Goal: Task Accomplishment & Management: Use online tool/utility

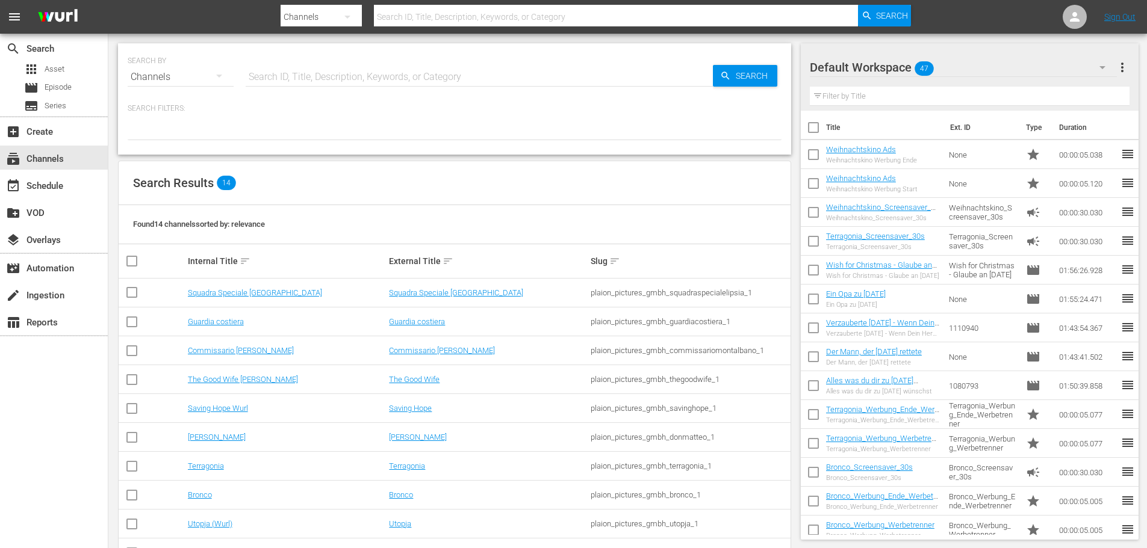
click at [282, 76] on input "text" at bounding box center [479, 77] width 467 height 29
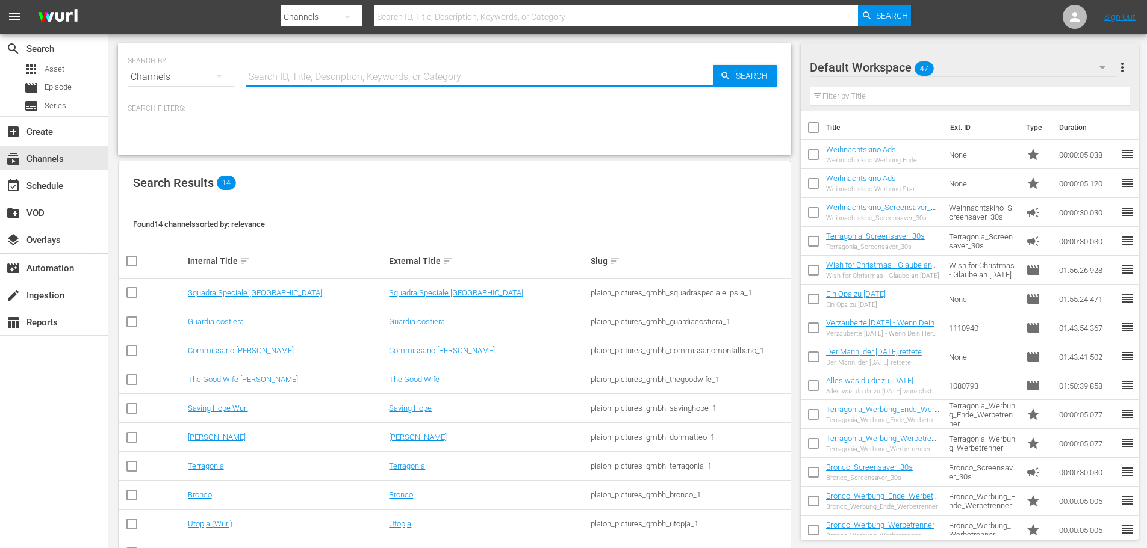
click at [282, 76] on input "text" at bounding box center [479, 77] width 467 height 29
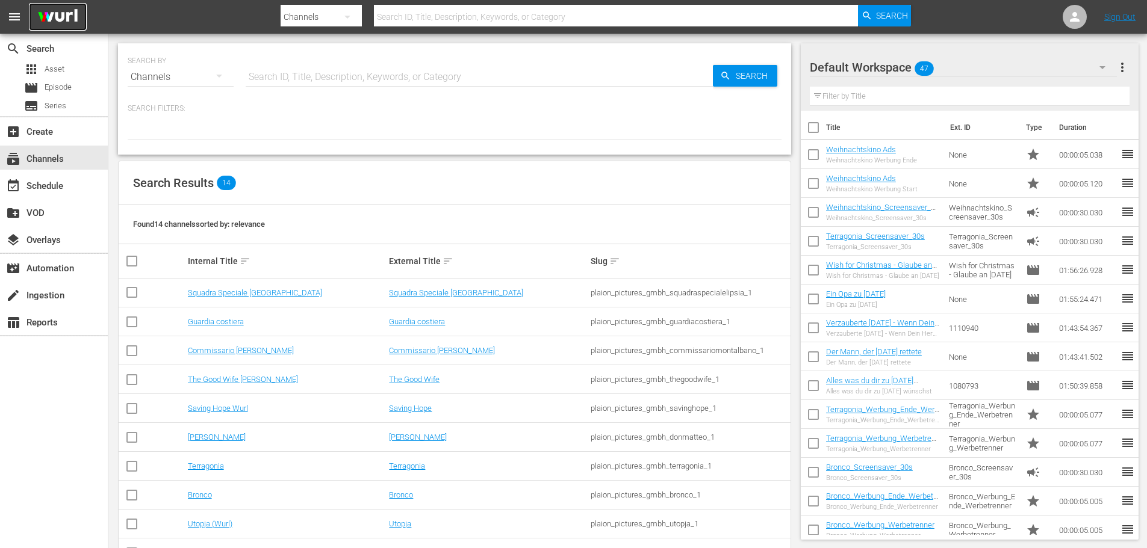
drag, startPoint x: 57, startPoint y: 158, endPoint x: 57, endPoint y: 16, distance: 142.7
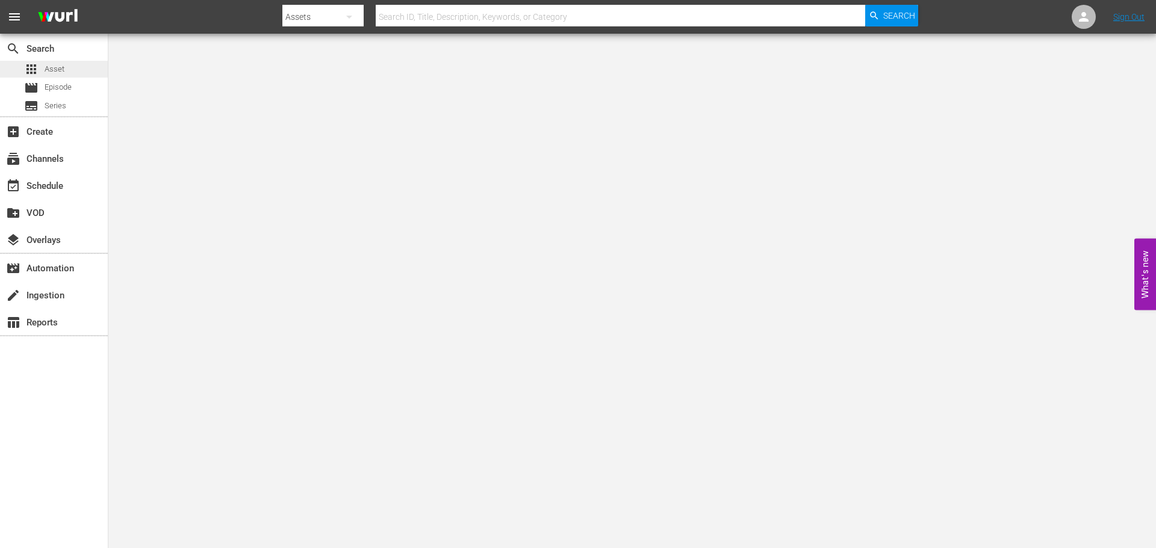
click at [57, 67] on span "Asset" at bounding box center [55, 69] width 20 height 12
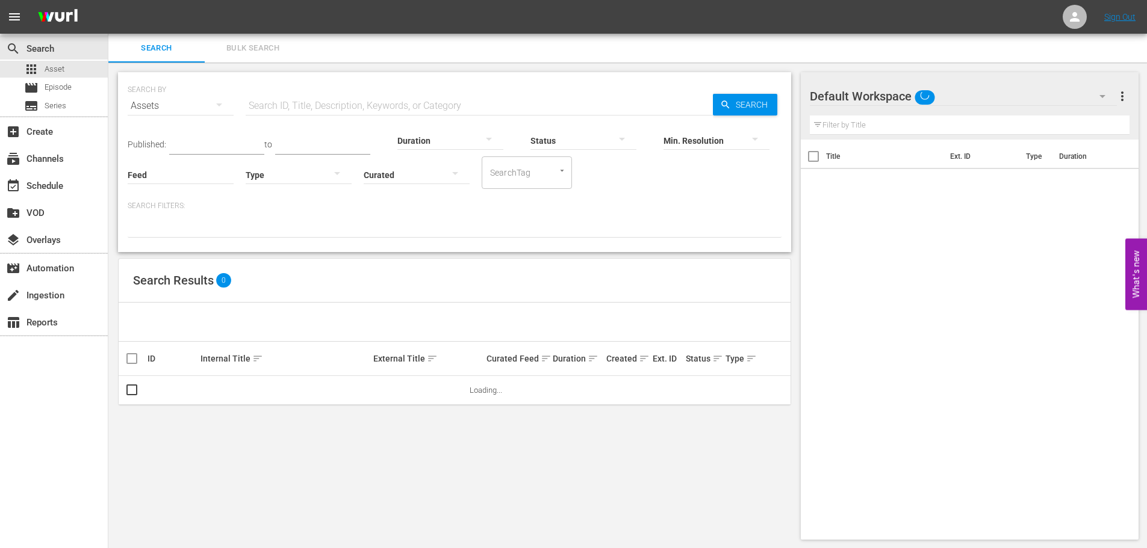
click at [379, 111] on input "text" at bounding box center [479, 106] width 467 height 29
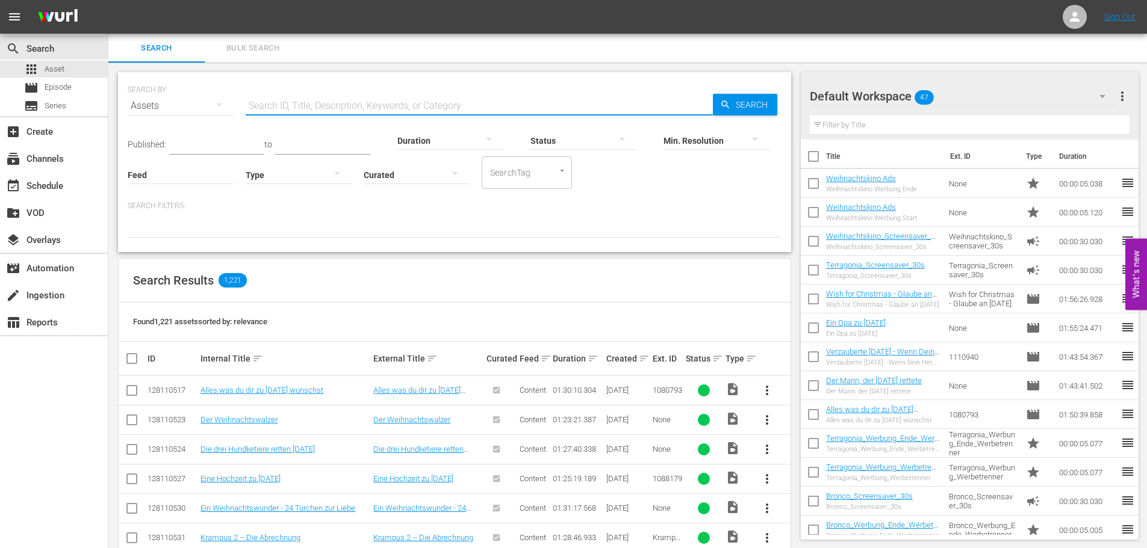
paste input "Der Mann, der Rache nahm"
type input "Der Mann, der Rache nahm"
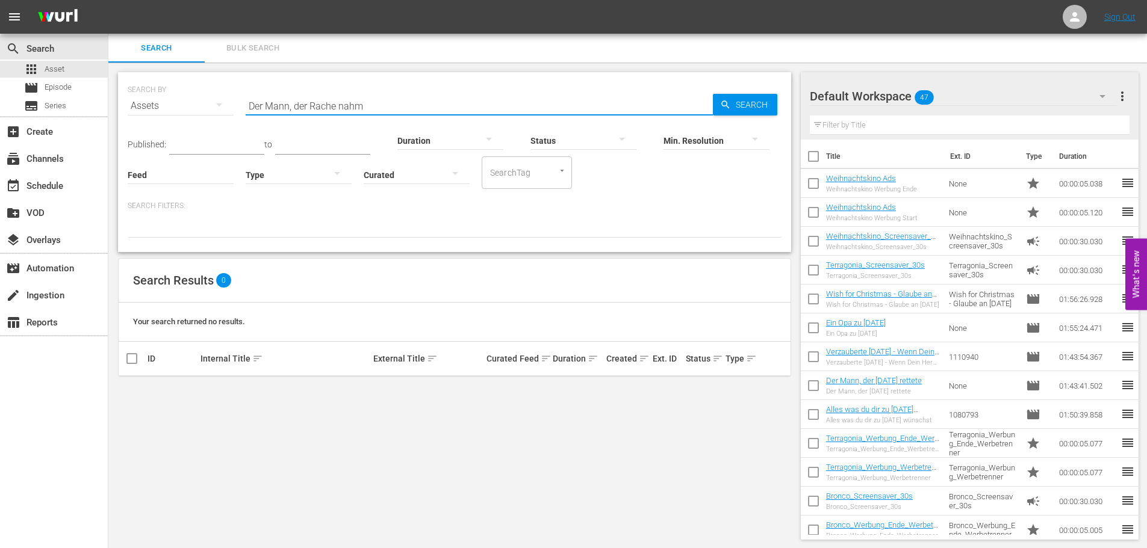
click at [339, 102] on input "Der Mann, der Rache nahm" at bounding box center [479, 106] width 467 height 29
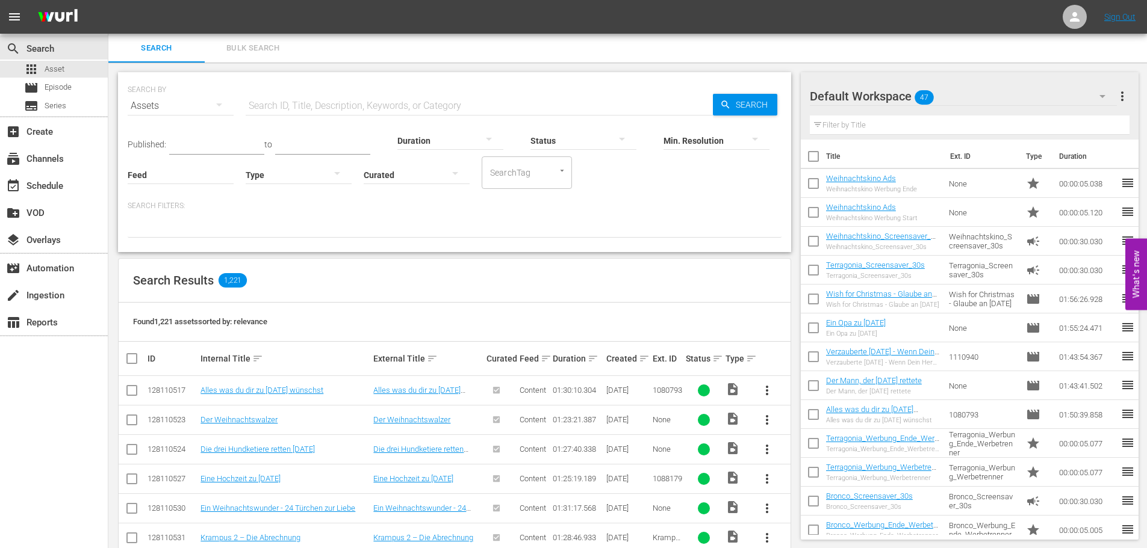
click at [794, 25] on nav "menu Sign Out" at bounding box center [573, 17] width 1147 height 34
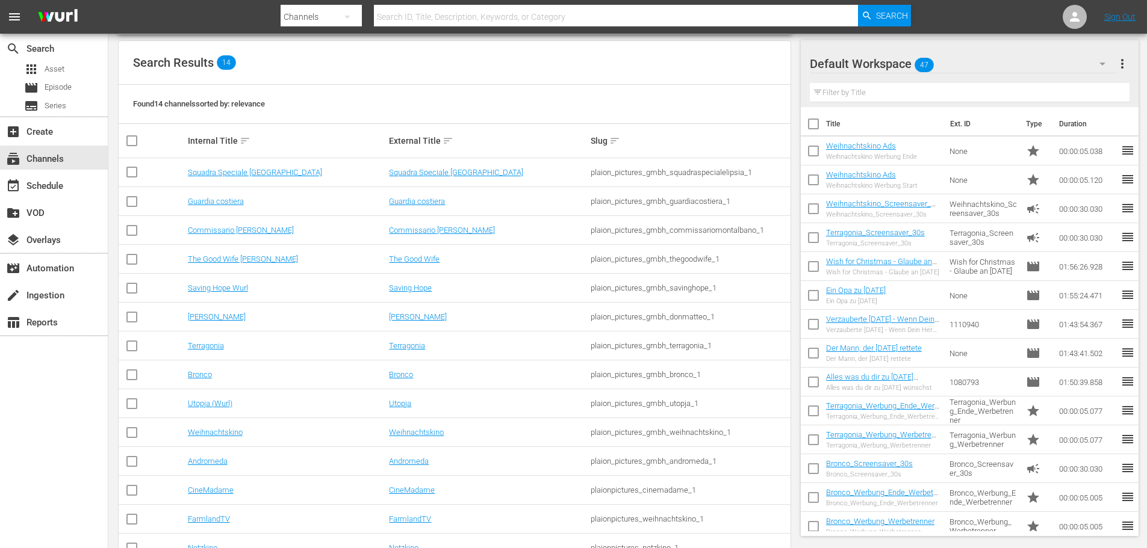
scroll to position [157, 0]
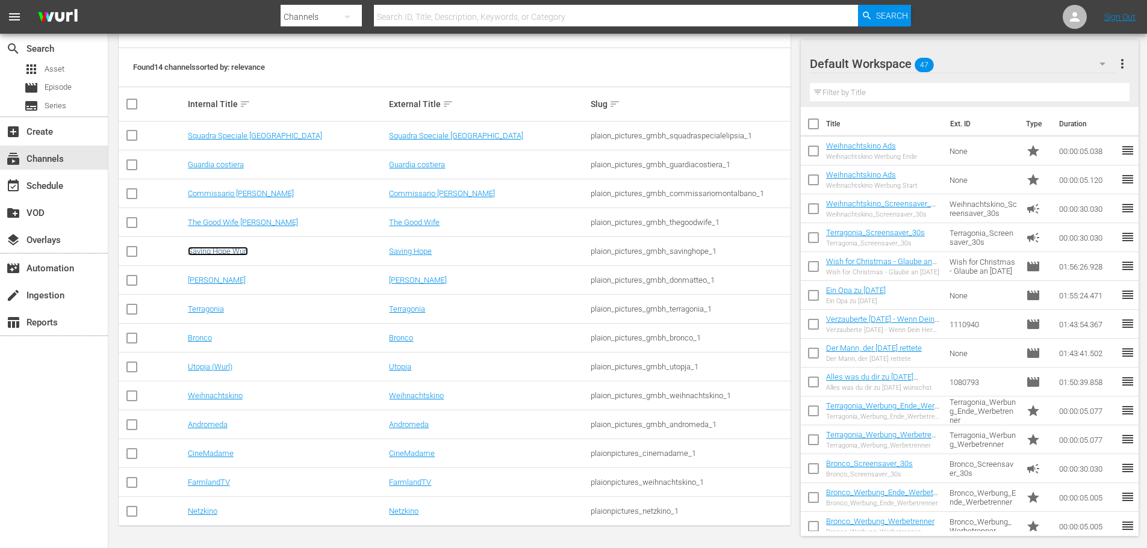
click at [232, 251] on link "Saving Hope Wurl" at bounding box center [218, 251] width 60 height 9
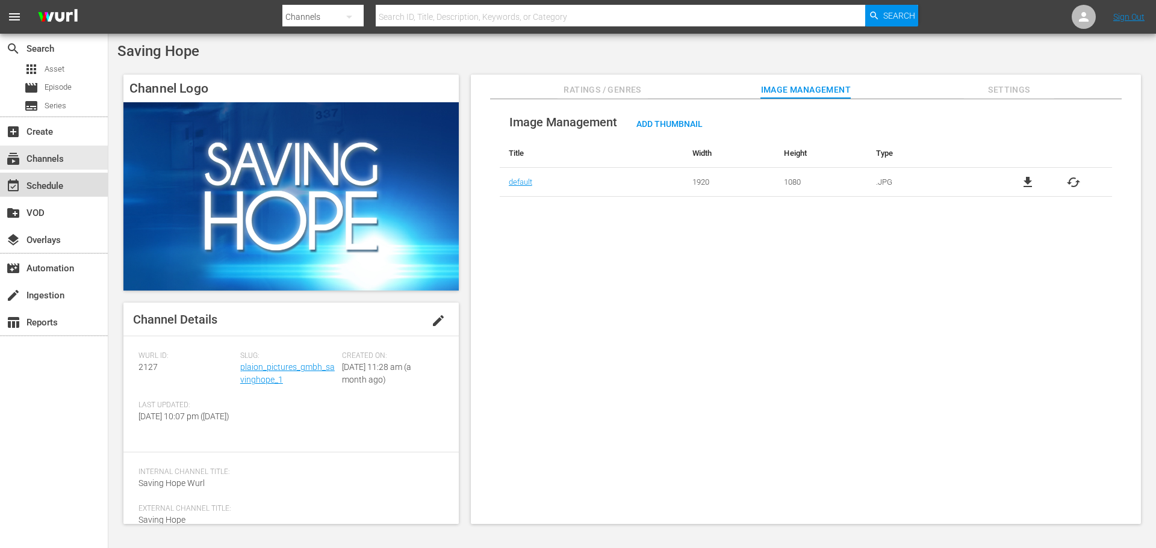
click at [46, 181] on div "event_available Schedule" at bounding box center [33, 184] width 67 height 11
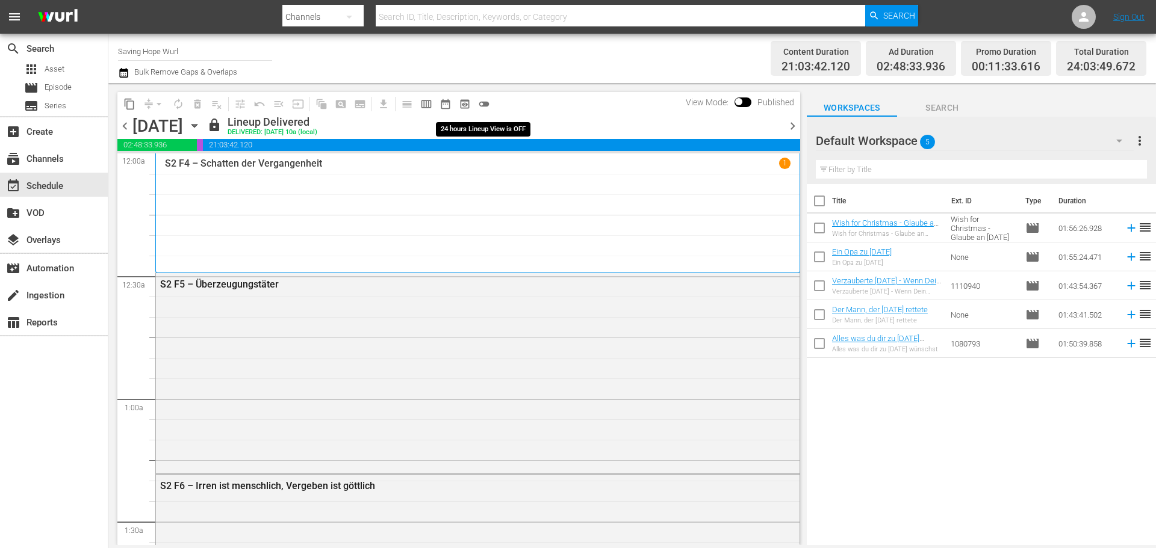
click at [478, 102] on span "toggle_off" at bounding box center [484, 104] width 12 height 12
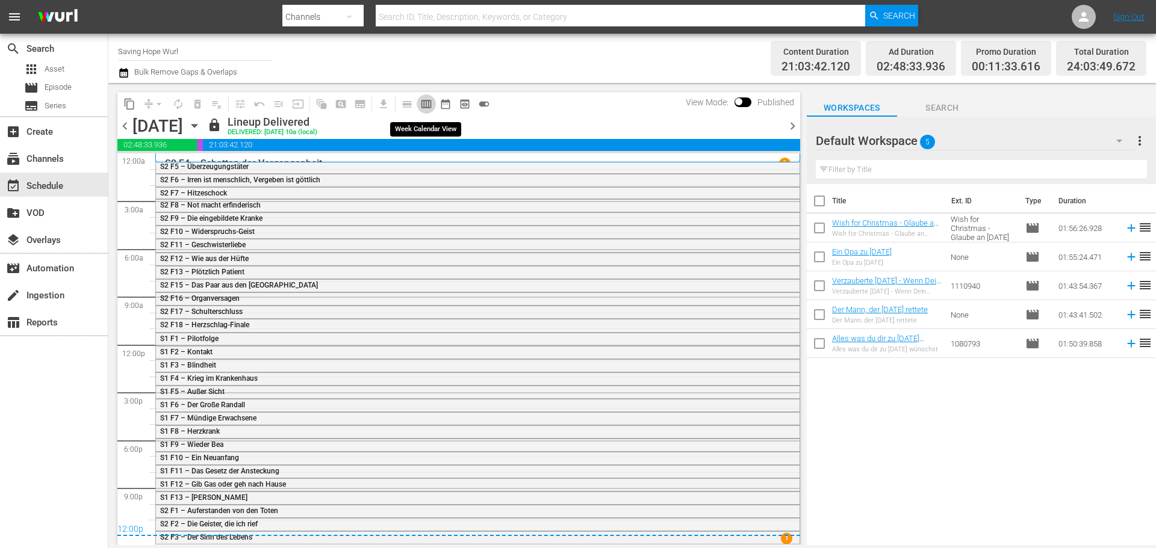
click at [426, 106] on span "calendar_view_week_outlined" at bounding box center [426, 104] width 12 height 12
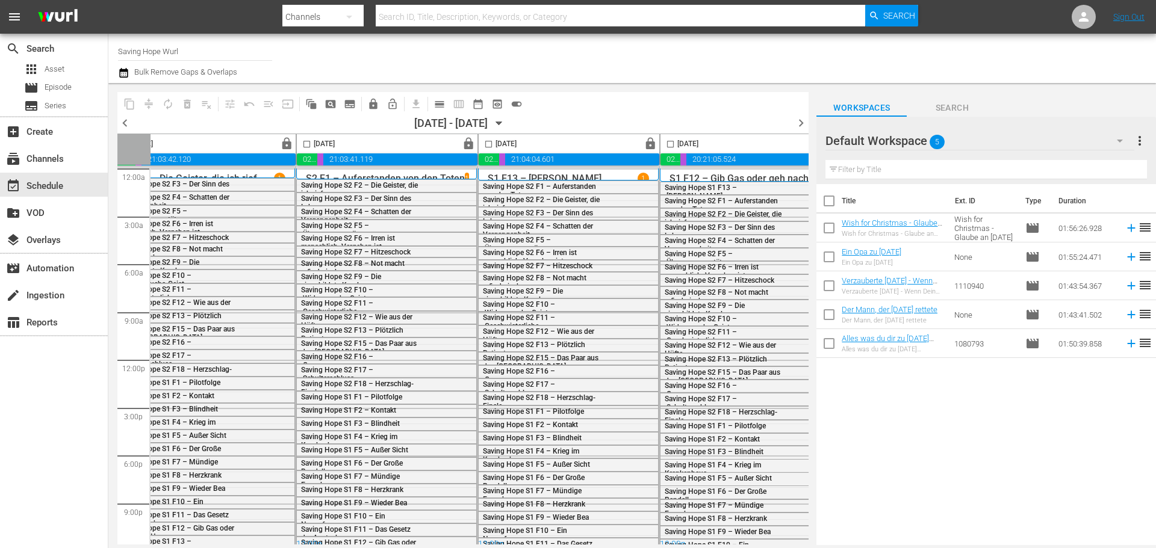
scroll to position [0, 620]
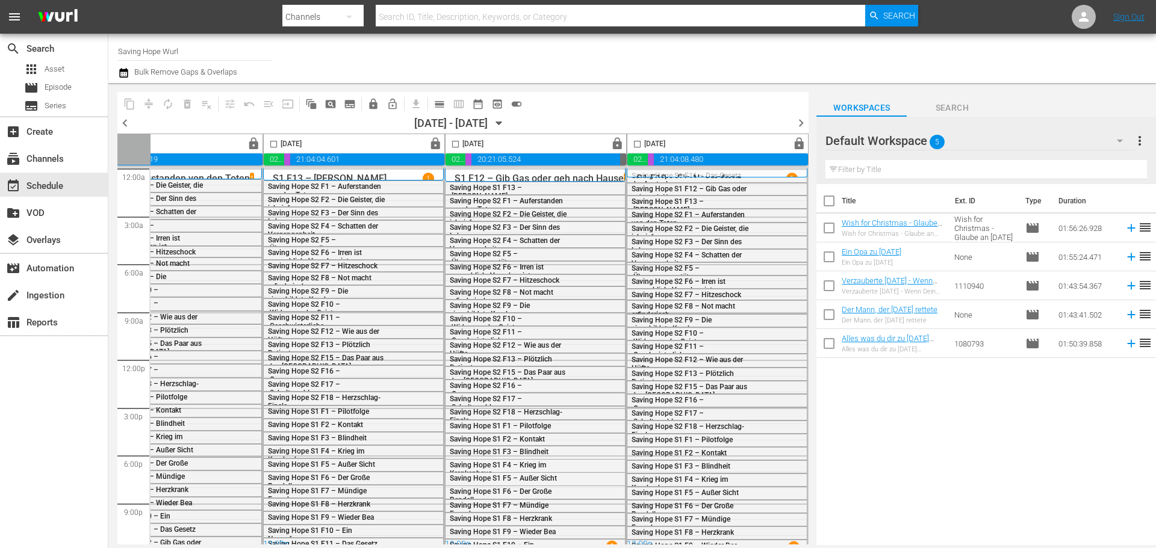
click at [506, 128] on icon "button" at bounding box center [498, 123] width 13 height 13
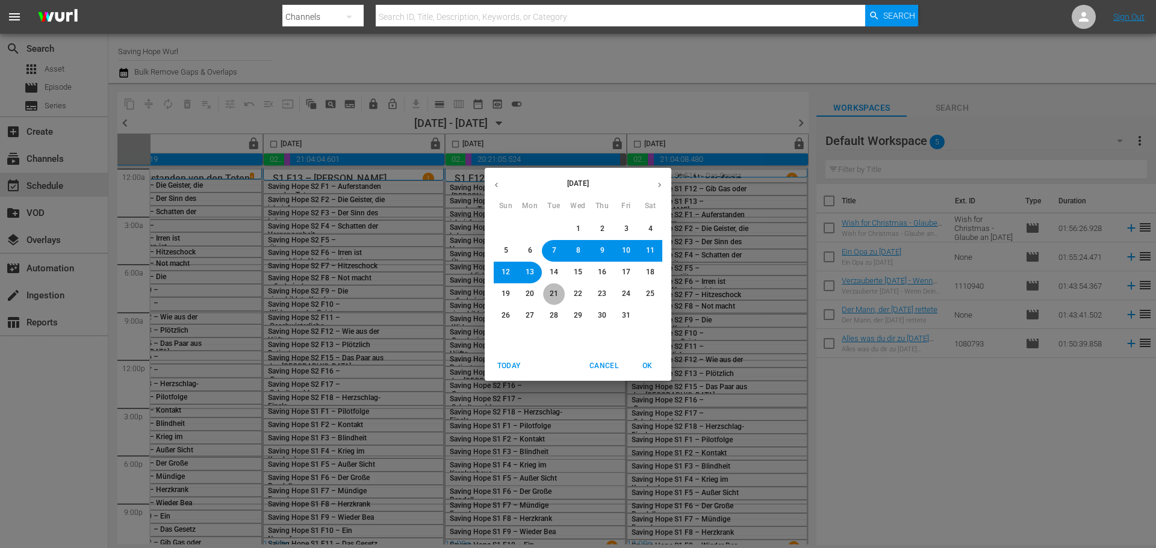
click at [553, 294] on span "21" at bounding box center [554, 294] width 8 height 10
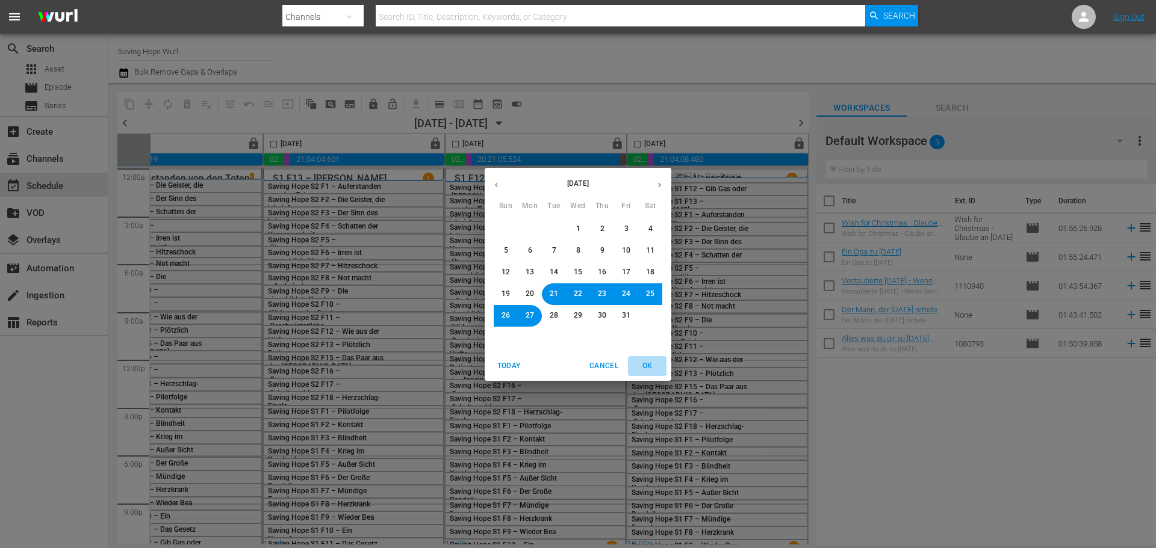
click at [654, 367] on span "OK" at bounding box center [647, 366] width 29 height 13
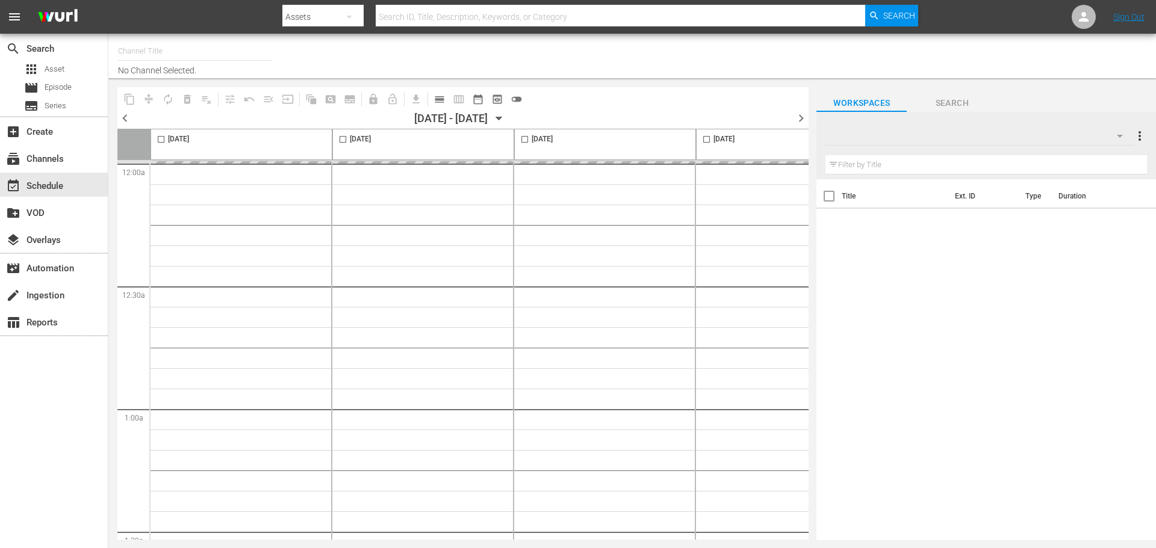
type input "Saving [PERSON_NAME] (2127)"
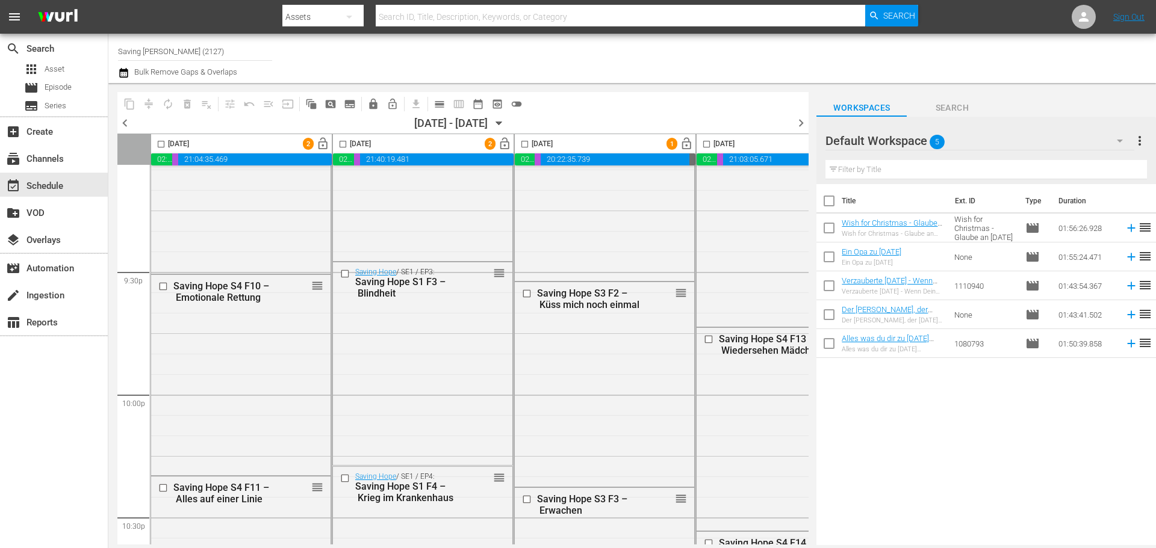
scroll to position [5524, 0]
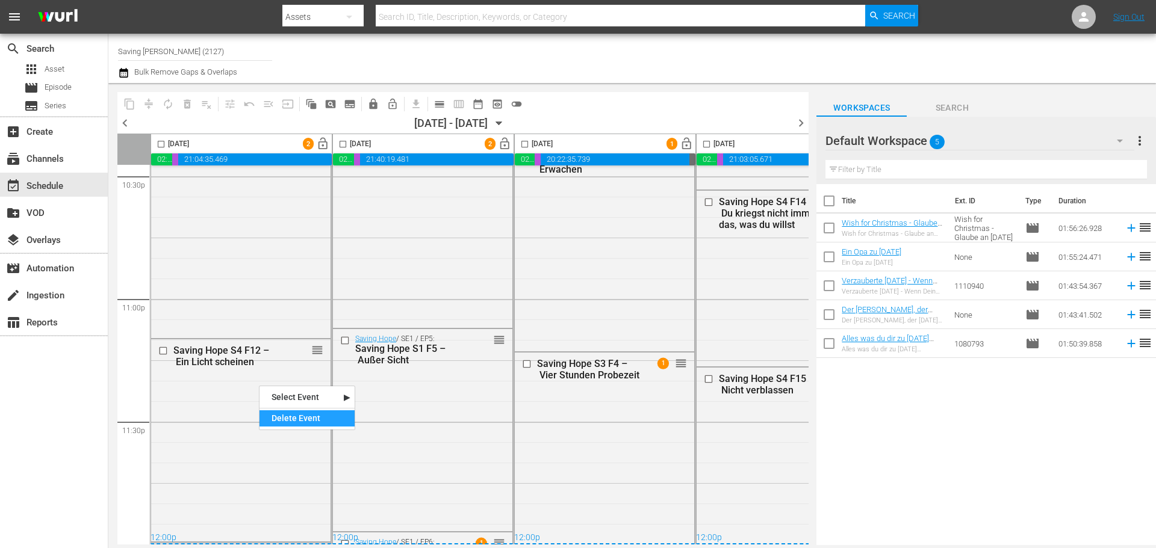
click at [296, 417] on div "Delete Event" at bounding box center [306, 419] width 95 height 16
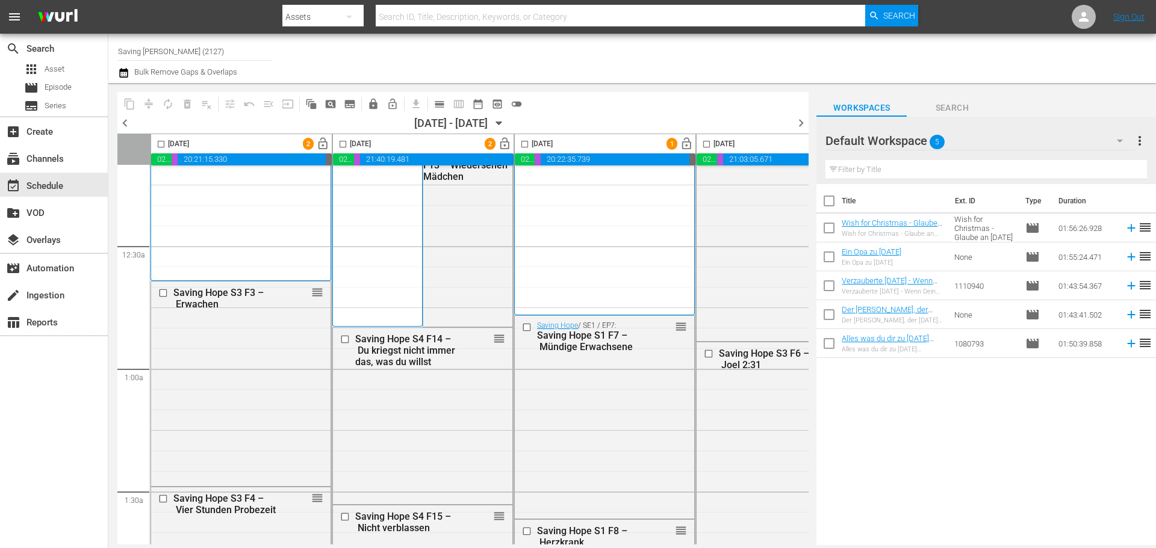
scroll to position [0, 0]
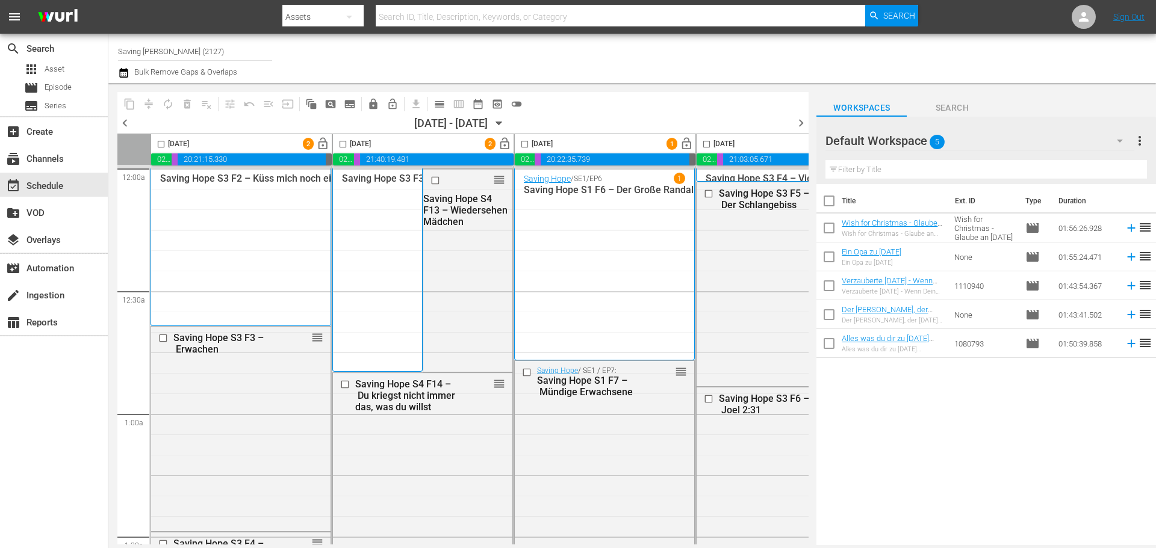
click at [341, 144] on input "checkbox" at bounding box center [343, 147] width 14 height 14
checkbox input "true"
click at [151, 105] on span "compress" at bounding box center [149, 104] width 12 height 12
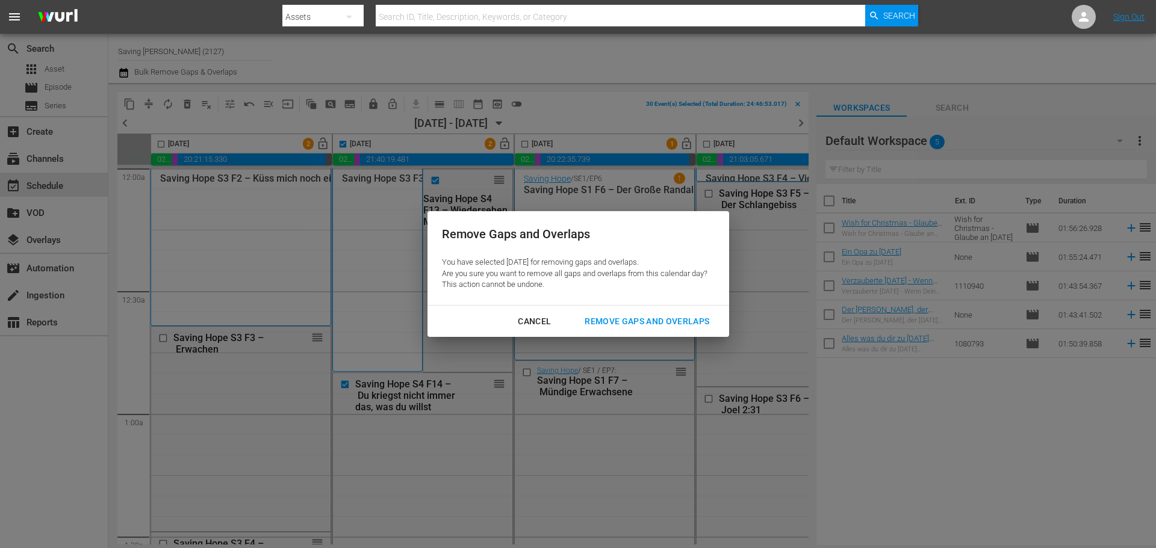
click at [533, 315] on div "Cancel" at bounding box center [534, 321] width 52 height 15
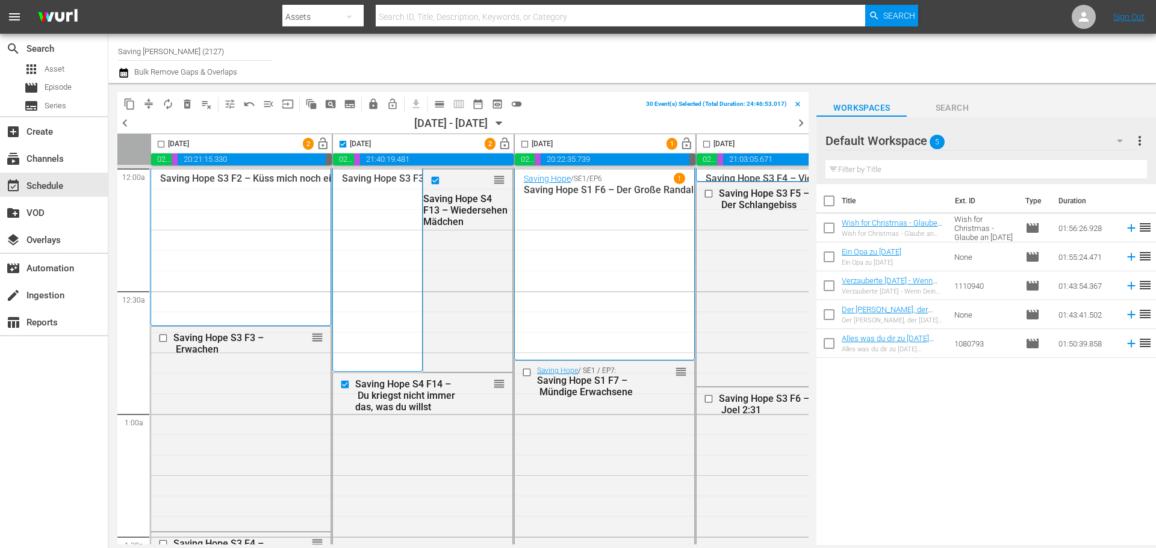
click at [159, 146] on input "checkbox" at bounding box center [161, 147] width 14 height 14
click at [146, 108] on span "compress" at bounding box center [149, 104] width 12 height 12
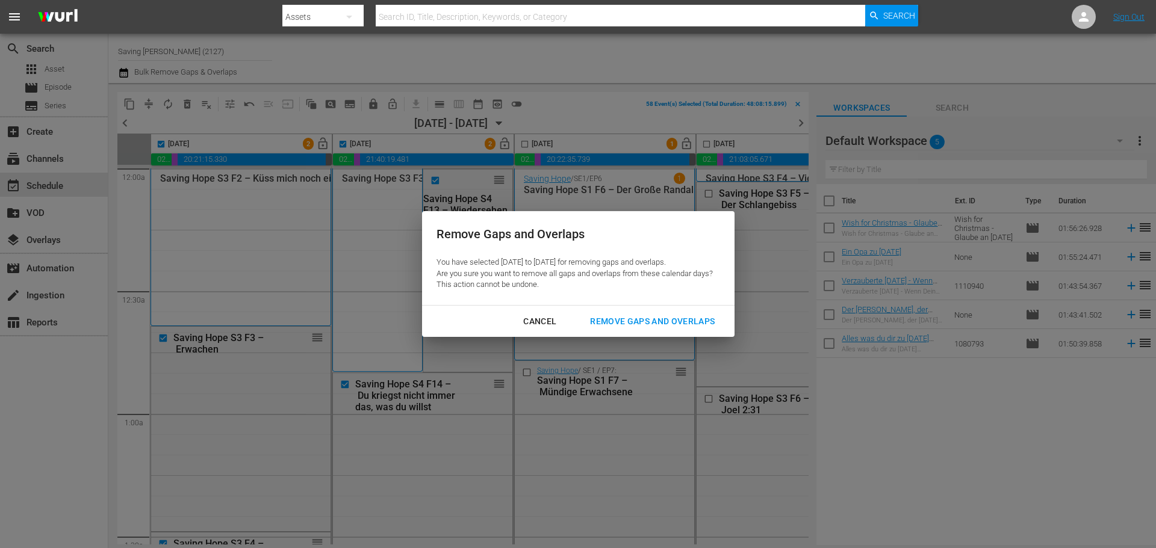
click at [683, 323] on div "Remove Gaps and Overlaps" at bounding box center [652, 321] width 144 height 15
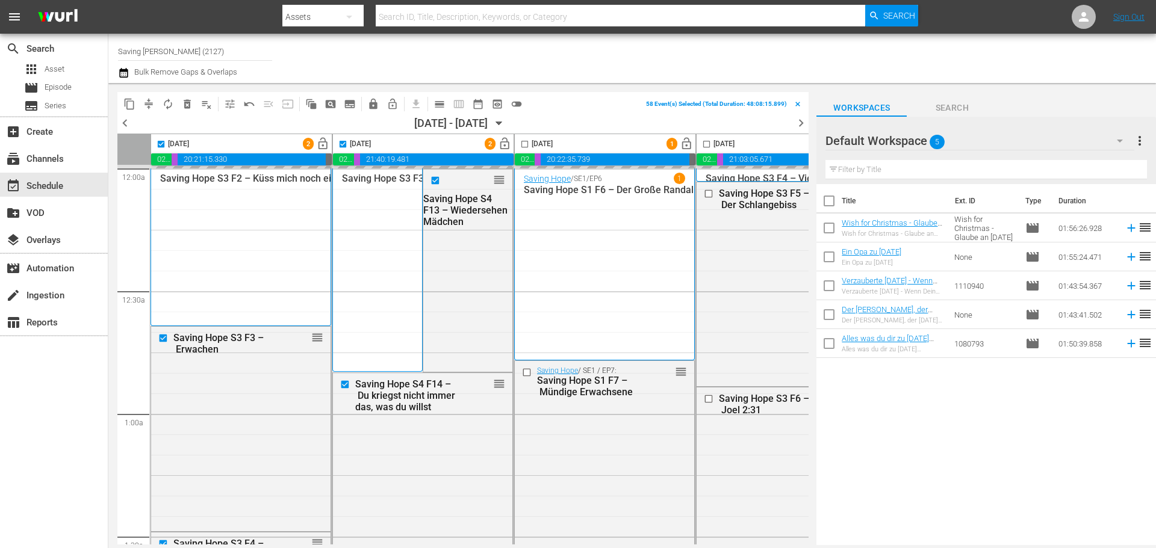
checkbox input "false"
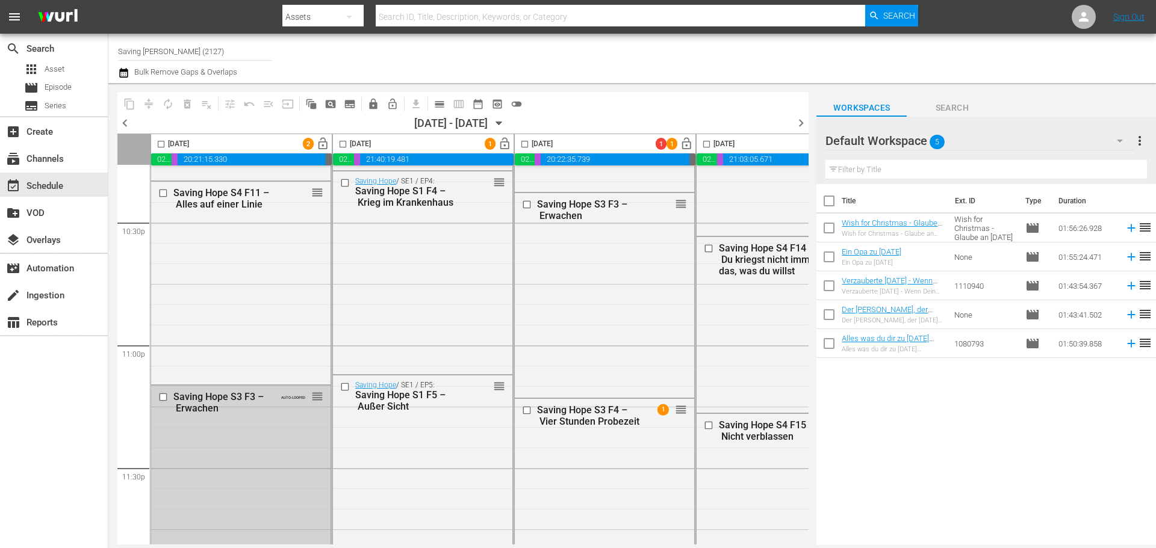
scroll to position [5524, 0]
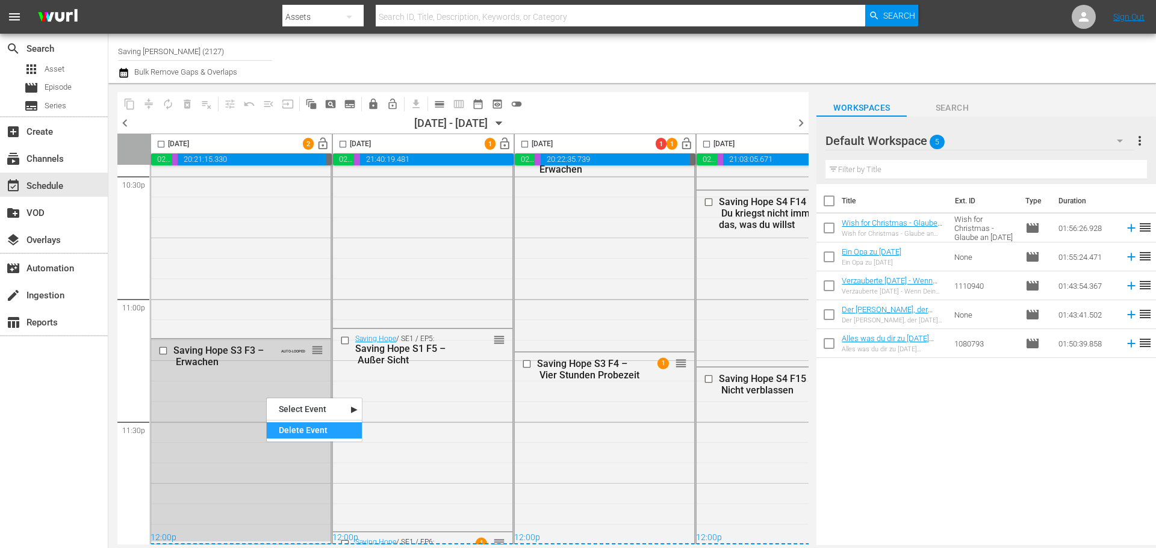
click at [288, 432] on div "Delete Event" at bounding box center [314, 431] width 95 height 16
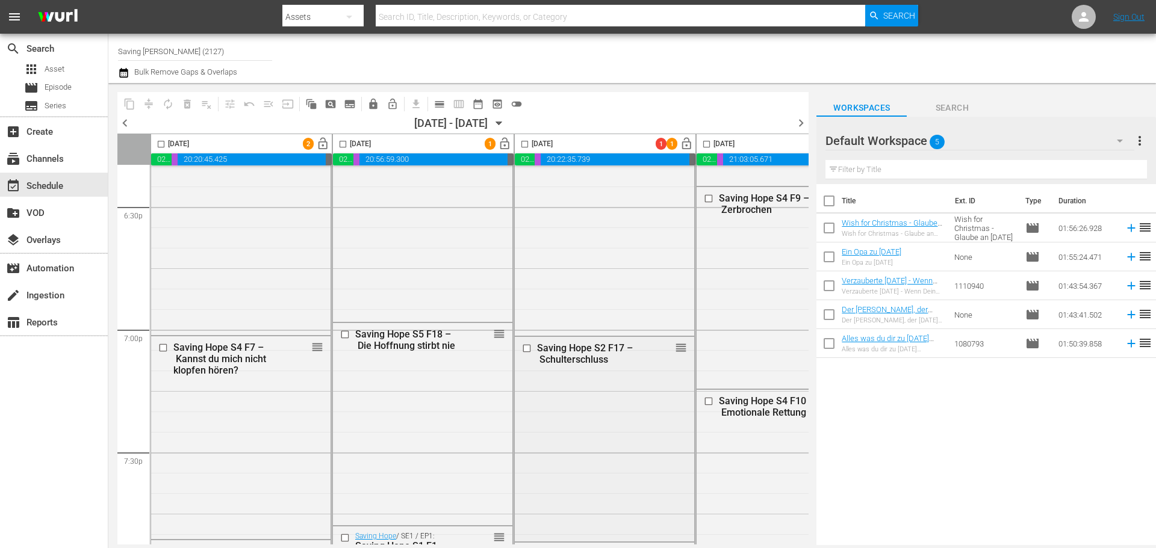
scroll to position [4440, 0]
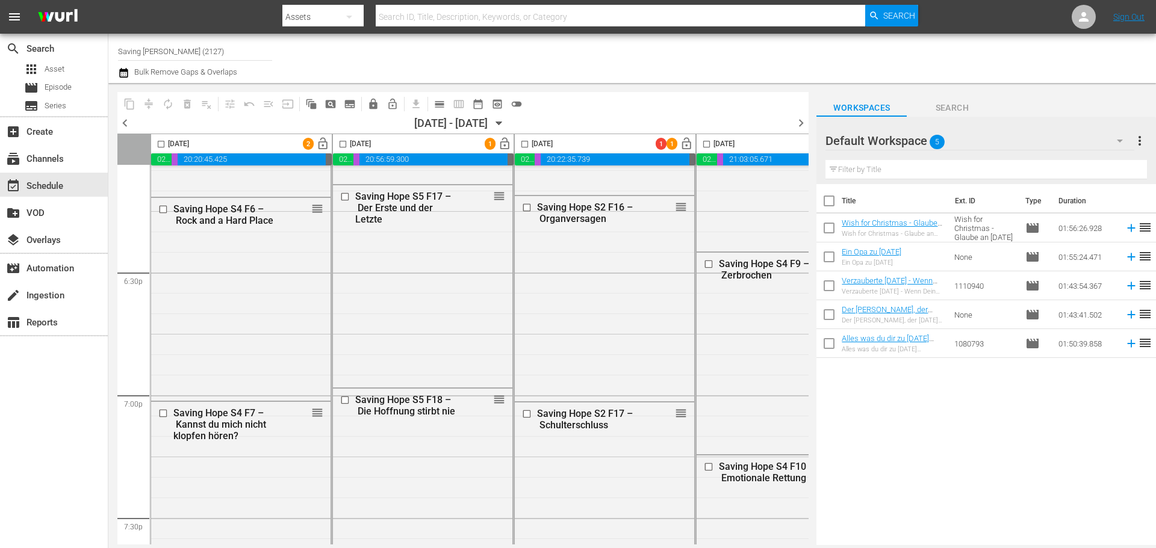
click at [648, 68] on div "Channel Title Saving Hope Wurl (2127) Bulk Remove Gaps & Overlaps" at bounding box center [398, 58] width 561 height 43
